Goal: Information Seeking & Learning: Learn about a topic

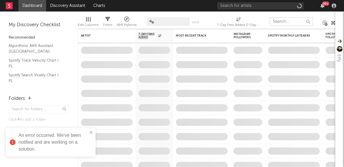
click at [282, 21] on input "text" at bounding box center [291, 21] width 43 height 9
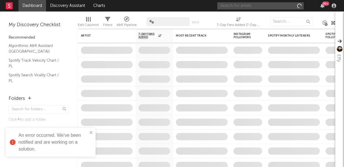
click at [251, 6] on input "text" at bounding box center [260, 5] width 86 height 7
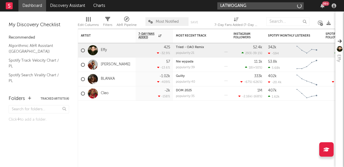
type input "LATWOGANG"
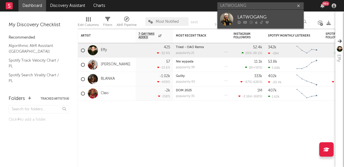
click at [274, 14] on div "LATWOGANG" at bounding box center [269, 17] width 63 height 7
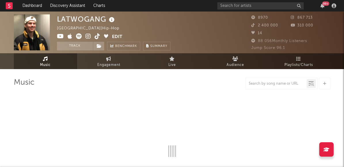
select select "6m"
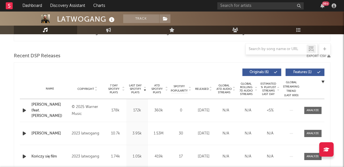
scroll to position [195, 0]
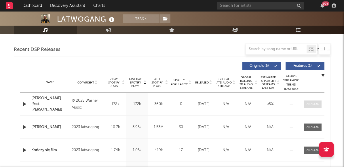
click at [314, 105] on div at bounding box center [313, 104] width 12 height 4
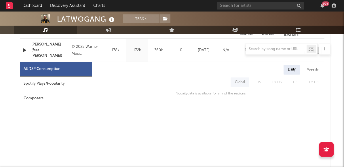
scroll to position [251, 0]
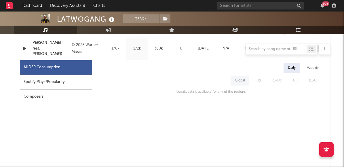
click at [310, 68] on div "Weekly" at bounding box center [313, 68] width 20 height 10
click at [86, 83] on div "Spotify Plays/Popularity" at bounding box center [56, 82] width 72 height 15
select select "1w"
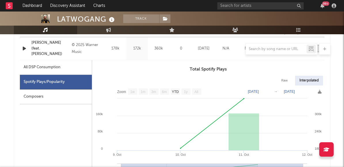
click at [152, 1] on nav "Dashboard Discovery Assistant Charts 99 +" at bounding box center [172, 6] width 344 height 12
